Goal: Information Seeking & Learning: Find specific page/section

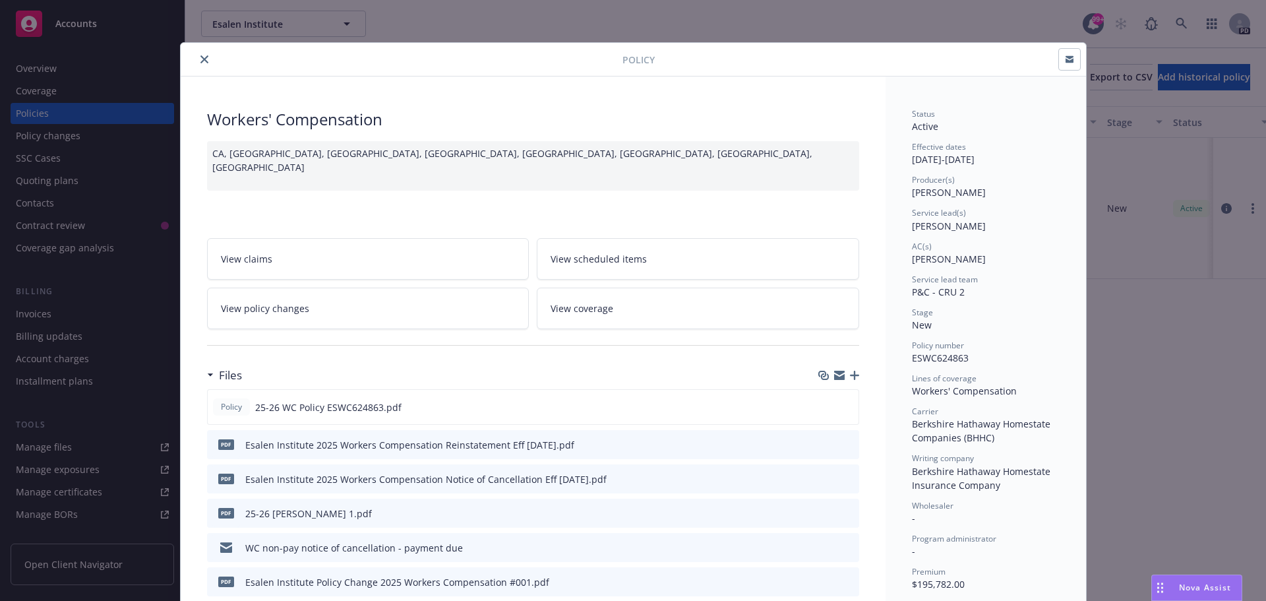
scroll to position [132, 0]
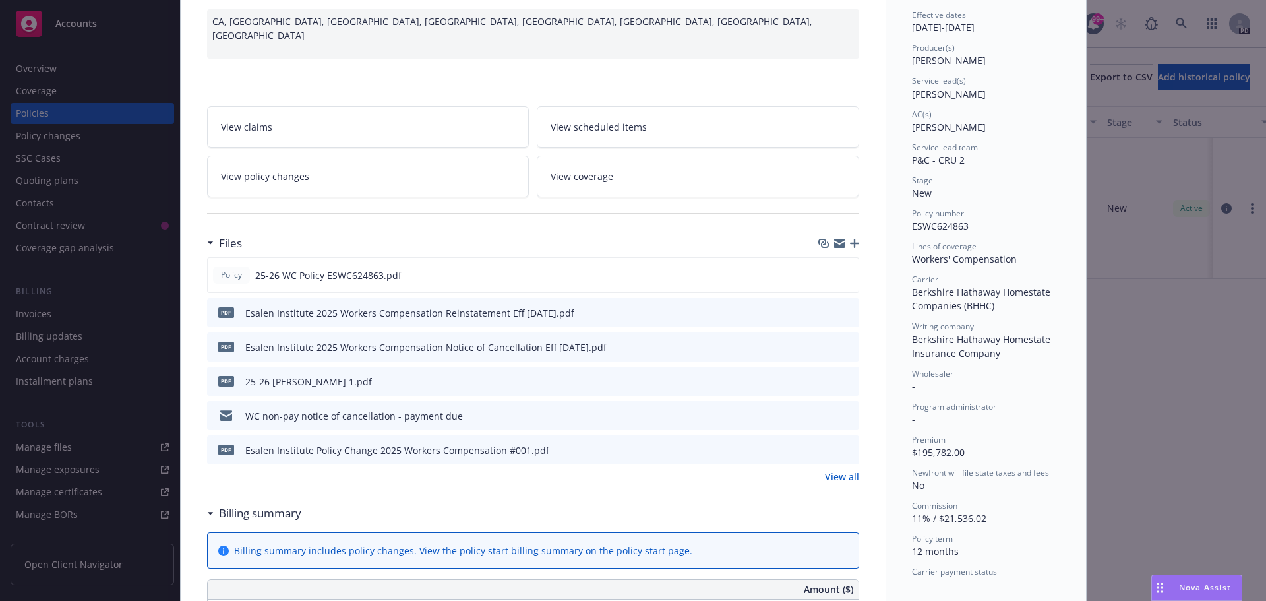
click at [110, 60] on div "Policy Workers' Compensation [GEOGRAPHIC_DATA], [GEOGRAPHIC_DATA], WV View clai…" at bounding box center [633, 300] width 1266 height 601
